Goal: Transaction & Acquisition: Purchase product/service

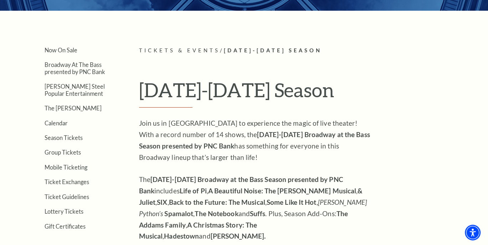
scroll to position [150, 0]
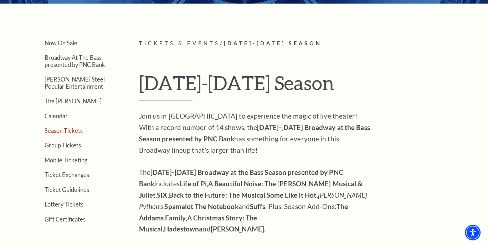
click at [69, 129] on link "Season Tickets" at bounding box center [64, 130] width 38 height 7
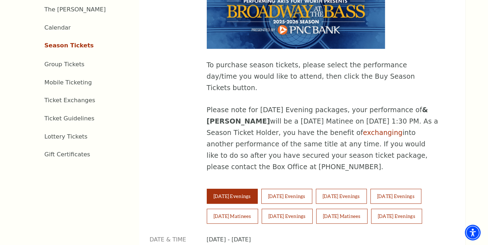
scroll to position [366, 0]
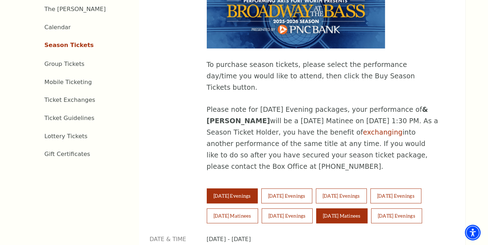
click at [335, 209] on button "Sunday Matinees" at bounding box center [341, 216] width 51 height 15
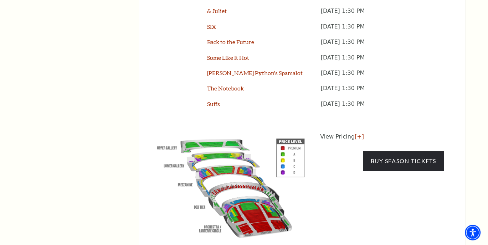
scroll to position [656, 0]
click at [282, 132] on img at bounding box center [231, 186] width 163 height 108
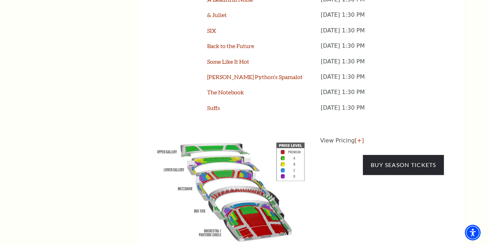
scroll to position [653, 0]
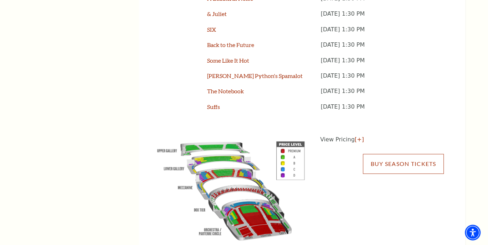
click at [387, 154] on link "Buy Season Tickets" at bounding box center [403, 164] width 81 height 20
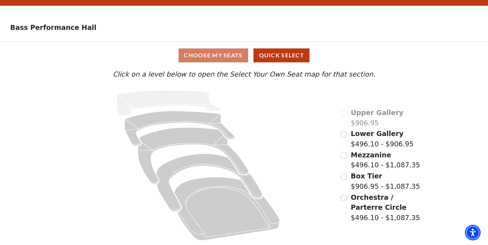
scroll to position [20, 0]
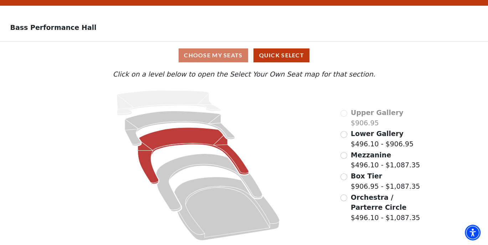
click at [232, 155] on icon at bounding box center [193, 156] width 111 height 56
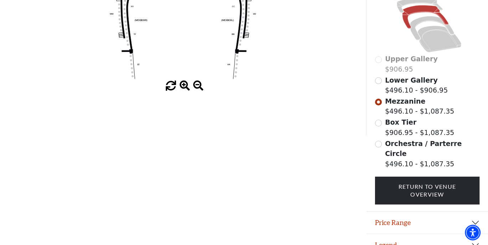
scroll to position [174, 0]
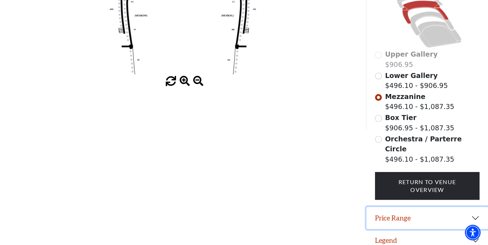
click at [476, 211] on button "Price Range" at bounding box center [428, 218] width 122 height 22
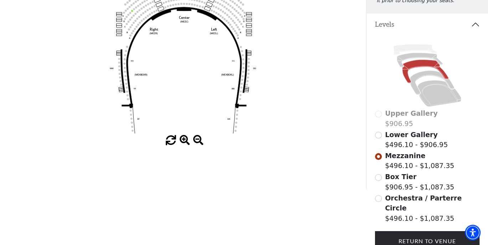
scroll to position [115, 0]
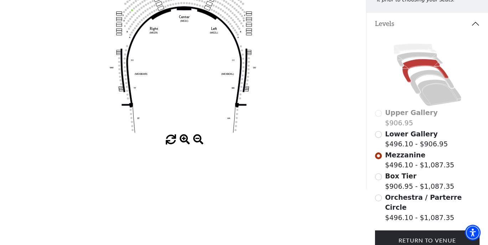
click at [410, 148] on label "Lower Gallery $496.10 - $906.95" at bounding box center [416, 139] width 63 height 20
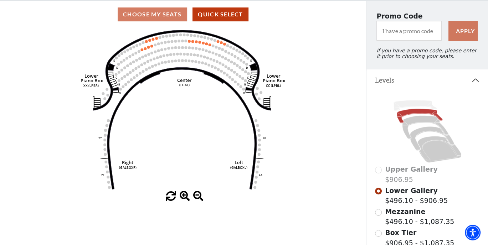
scroll to position [47, 0]
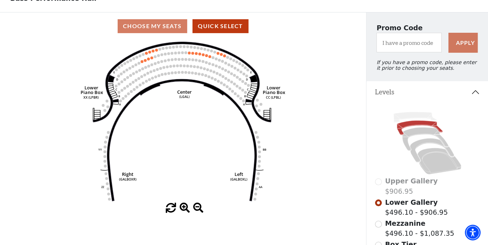
click at [152, 80] on circle at bounding box center [152, 78] width 3 height 3
click at [160, 30] on div "Choose My Seats Quick Select" at bounding box center [183, 26] width 366 height 14
click at [157, 29] on div "Choose My Seats Quick Select" at bounding box center [183, 26] width 366 height 14
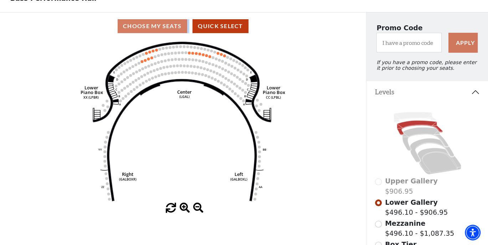
click at [157, 78] on use "Seat Selected" at bounding box center [155, 76] width 3 height 3
click at [154, 80] on use "Seat Selected" at bounding box center [152, 78] width 3 height 3
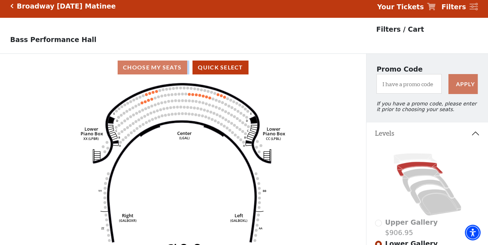
scroll to position [4, 0]
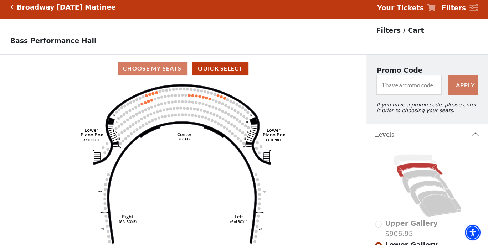
click at [166, 71] on div "Choose My Seats Quick Select" at bounding box center [183, 69] width 366 height 14
click at [169, 71] on div "Choose My Seats Quick Select" at bounding box center [183, 69] width 366 height 14
click at [208, 71] on button "Quick Select" at bounding box center [221, 69] width 56 height 14
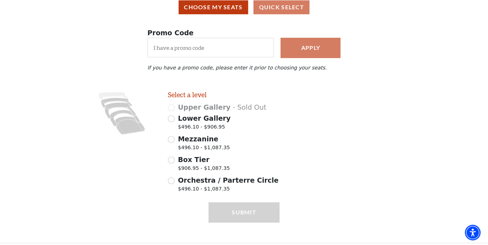
scroll to position [67, 0]
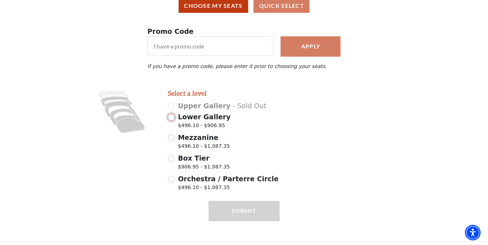
click at [171, 121] on input "Lower Gallery $496.10 - $906.95" at bounding box center [171, 117] width 7 height 7
radio input "true"
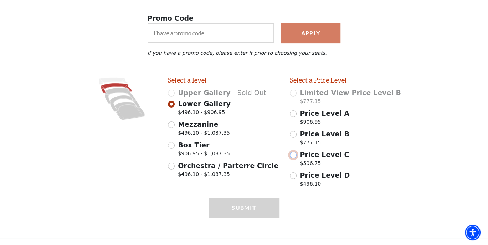
click at [295, 155] on input "Price Level C $596.75" at bounding box center [293, 155] width 7 height 7
radio input "true"
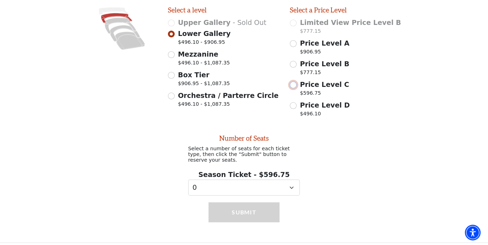
scroll to position [154, 0]
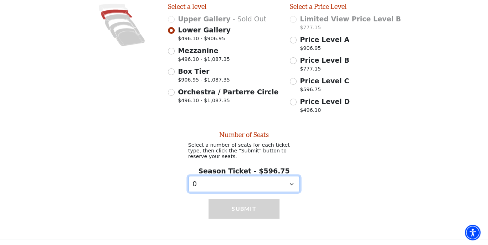
click at [204, 182] on select "0 1 2 3 4 5 6 7 8 9" at bounding box center [244, 184] width 112 height 16
select select "2"
click at [188, 176] on select "0 1 2 3 4 5 6 7 8 9" at bounding box center [244, 184] width 112 height 16
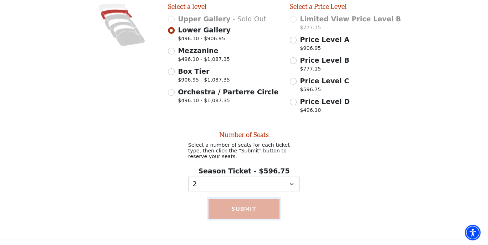
click at [242, 207] on button "Submit" at bounding box center [244, 209] width 71 height 20
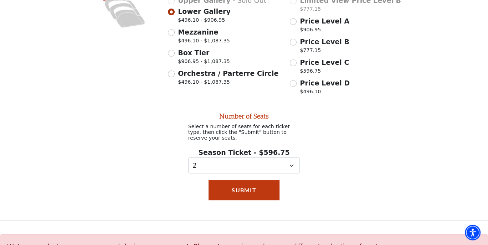
scroll to position [172, 0]
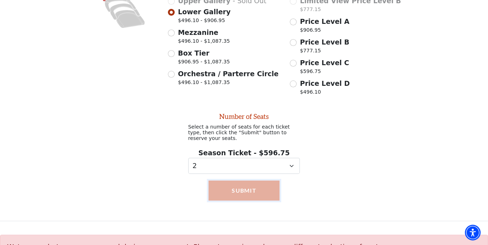
click at [245, 190] on button "Submit" at bounding box center [244, 191] width 71 height 20
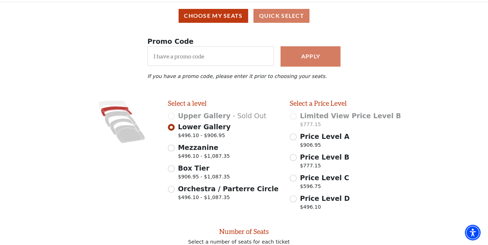
scroll to position [57, 0]
click at [293, 182] on input "Price Level C $596.75" at bounding box center [293, 178] width 7 height 7
radio input "true"
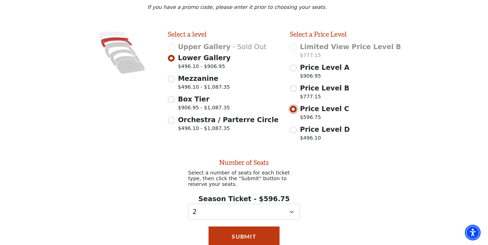
scroll to position [192, 0]
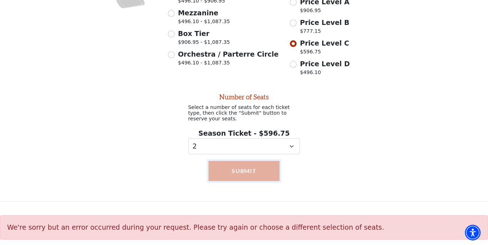
click at [256, 168] on button "Submit" at bounding box center [244, 171] width 71 height 20
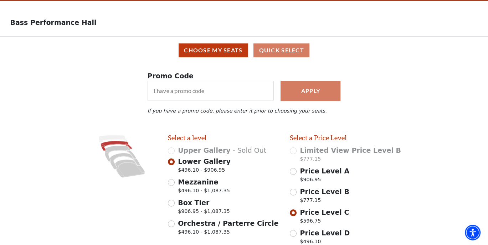
scroll to position [0, 0]
